Goal: Find specific page/section: Find specific page/section

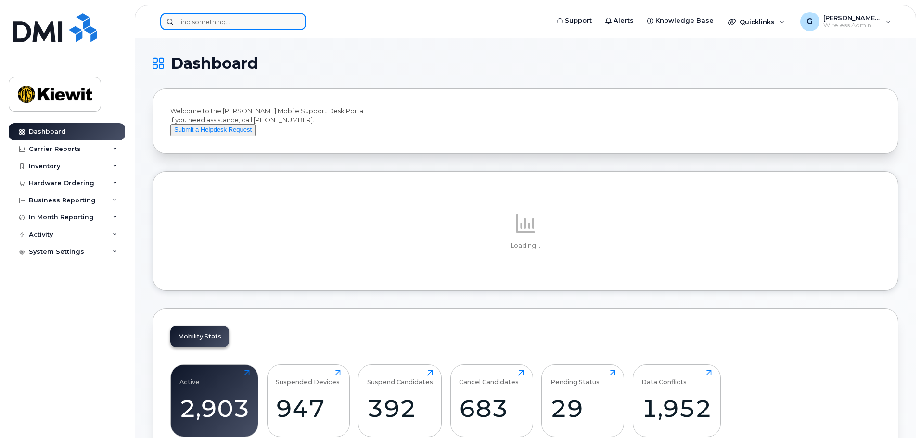
click at [220, 18] on input at bounding box center [233, 21] width 146 height 17
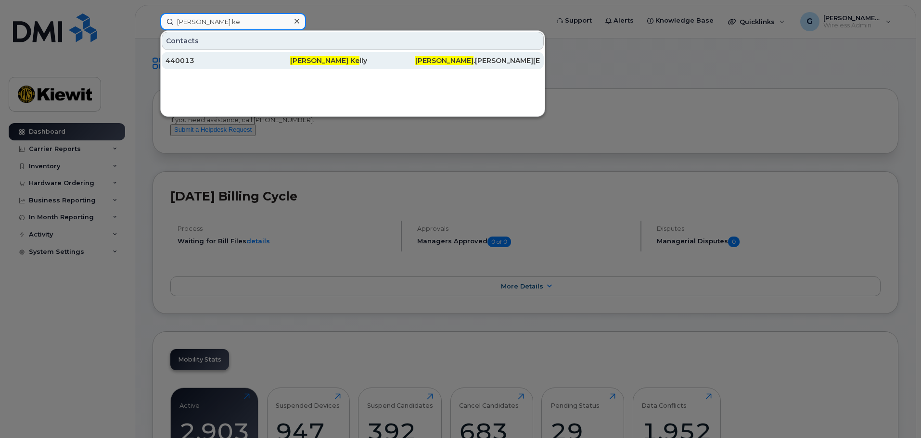
type input "[PERSON_NAME] ke"
click at [300, 57] on span "[PERSON_NAME] Ke" at bounding box center [324, 60] width 69 height 9
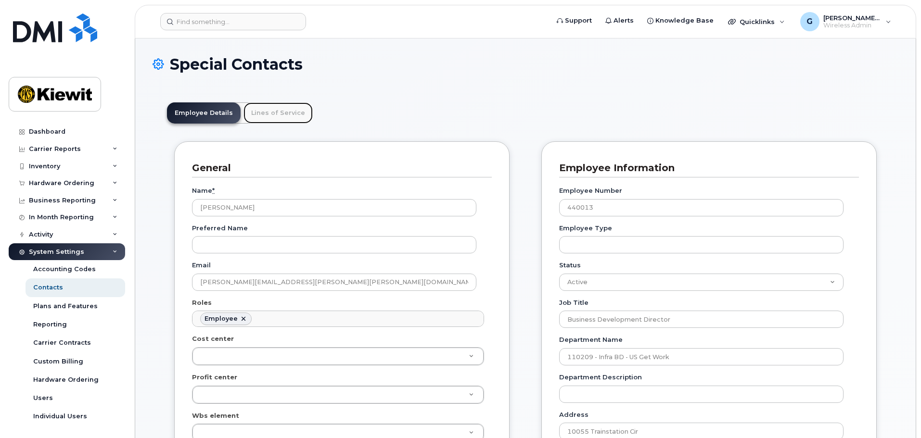
click at [267, 105] on link "Lines of Service" at bounding box center [278, 113] width 69 height 21
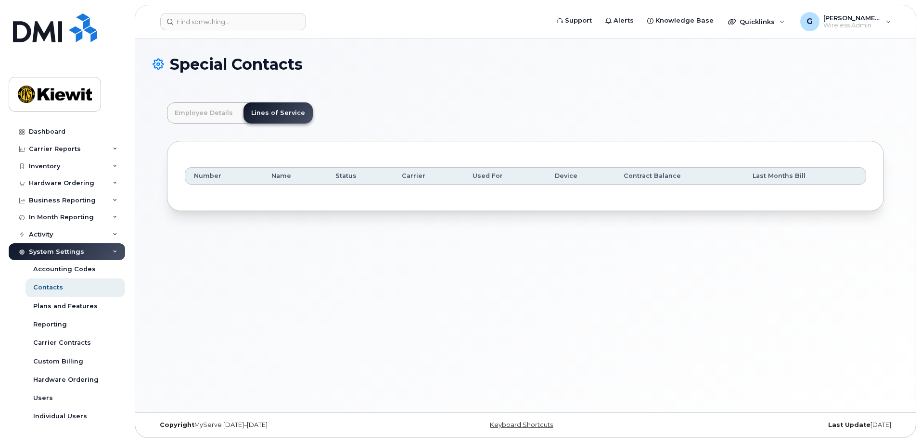
click at [366, 185] on div "Number Name Status Carrier Used For Device Contract Balance Last Months Bill" at bounding box center [526, 176] width 682 height 35
click at [366, 210] on div "Number Name Status Carrier Used For Device Contract Balance Last Months Bill" at bounding box center [525, 176] width 717 height 70
click at [411, 224] on div "Employee Details Lines of Service General Name * Kelli Kelly Preferred Name Ema…" at bounding box center [526, 157] width 746 height 138
click at [194, 111] on link "Employee Details" at bounding box center [204, 113] width 74 height 21
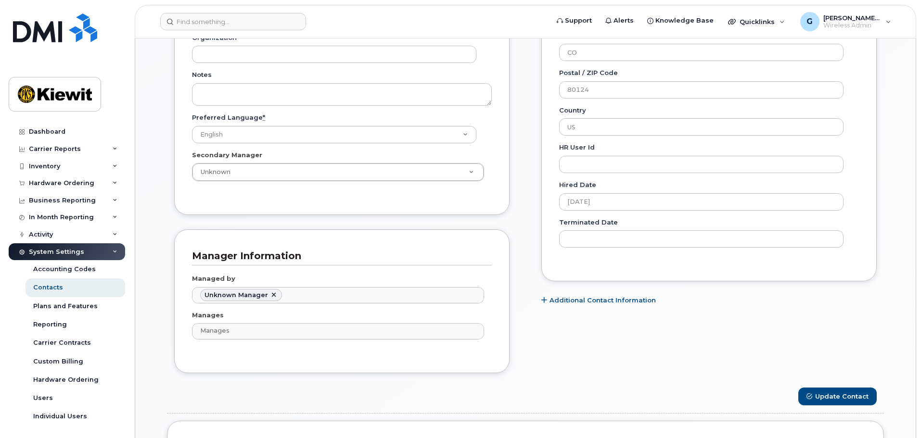
scroll to position [117, 0]
